Goal: Transaction & Acquisition: Purchase product/service

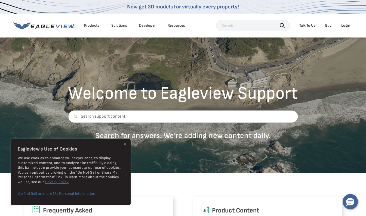
click at [345, 26] on div "Login" at bounding box center [345, 25] width 9 height 5
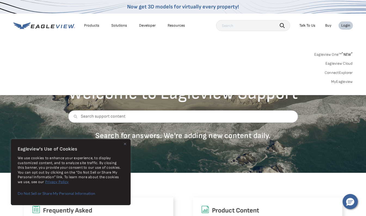
click at [343, 83] on link "MyEagleview" at bounding box center [342, 81] width 22 height 5
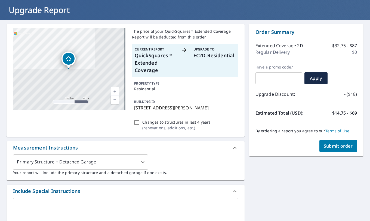
scroll to position [30, 0]
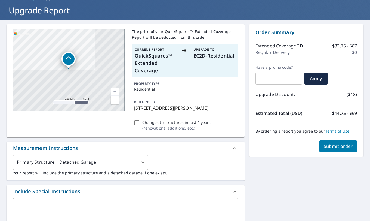
click at [333, 148] on span "Submit order" at bounding box center [338, 146] width 29 height 6
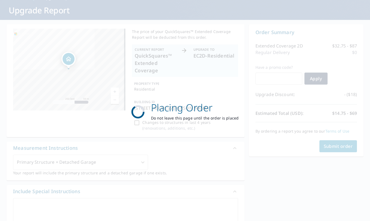
checkbox input "true"
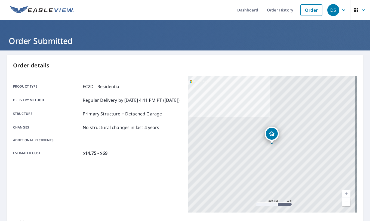
scroll to position [1, 0]
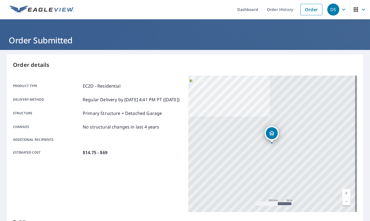
click at [336, 11] on span "DS" at bounding box center [337, 9] width 21 height 13
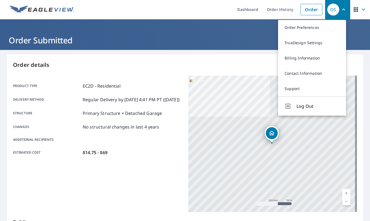
click at [311, 111] on button "Log Out" at bounding box center [312, 105] width 68 height 19
